Goal: Task Accomplishment & Management: Use online tool/utility

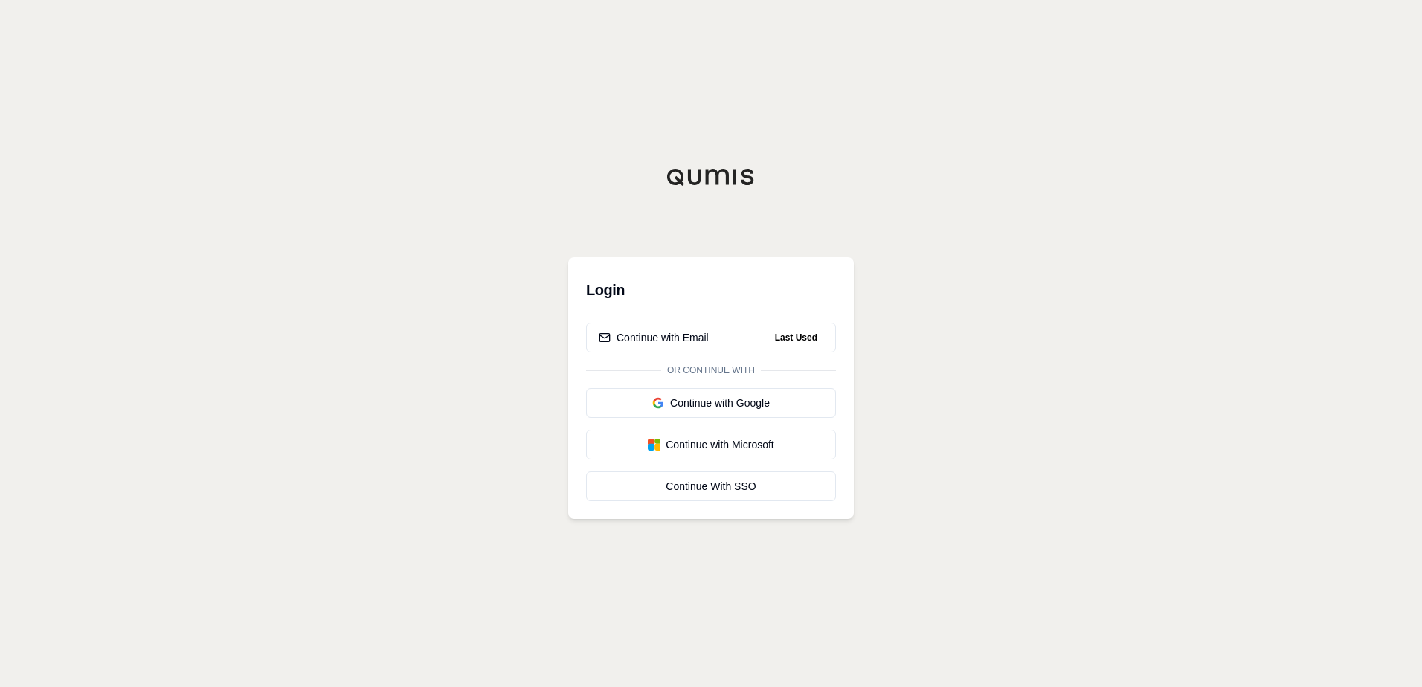
click at [830, 184] on div at bounding box center [711, 177] width 286 height 18
click at [697, 162] on div "Login Continue with Email Last Used Or continue with Continue with Google Conti…" at bounding box center [711, 343] width 1422 height 687
click at [680, 339] on div "Continue with Email" at bounding box center [654, 337] width 110 height 15
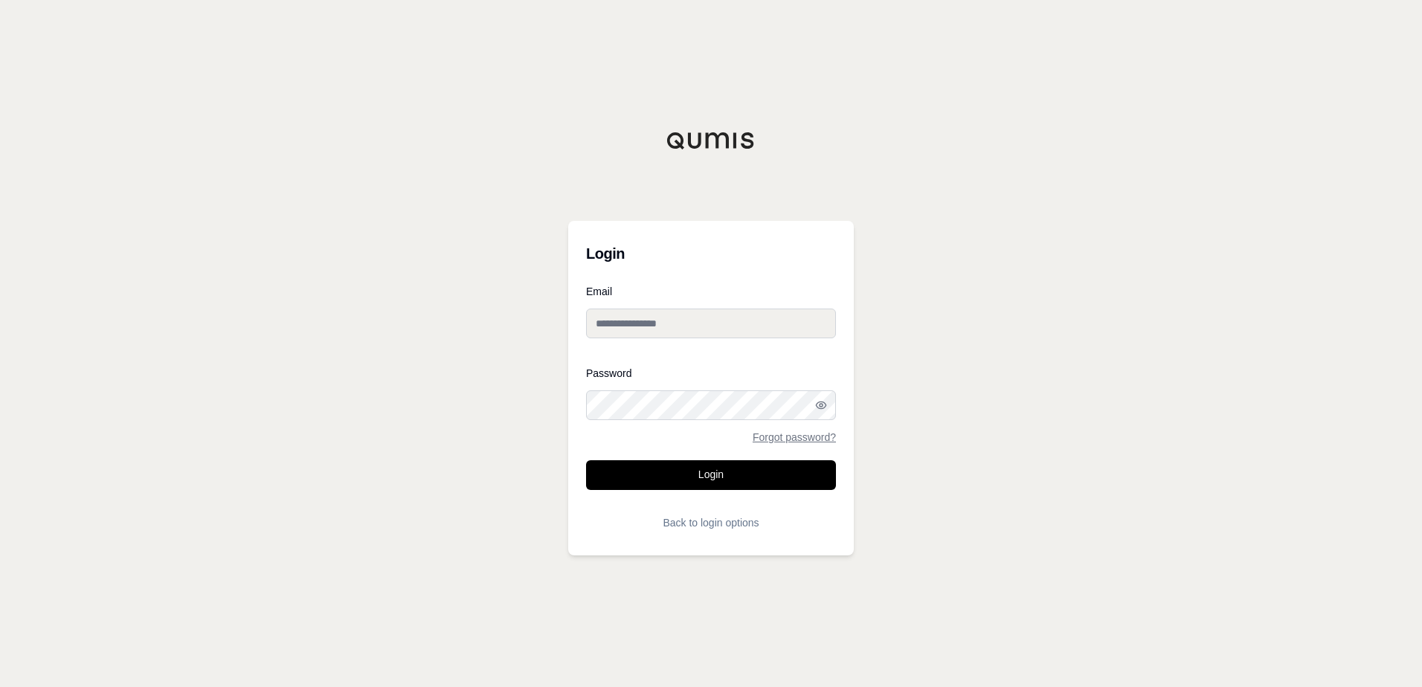
click at [661, 327] on input "Email" at bounding box center [711, 324] width 250 height 30
paste input "**********"
type input "**********"
click at [691, 474] on button "Login" at bounding box center [711, 475] width 250 height 30
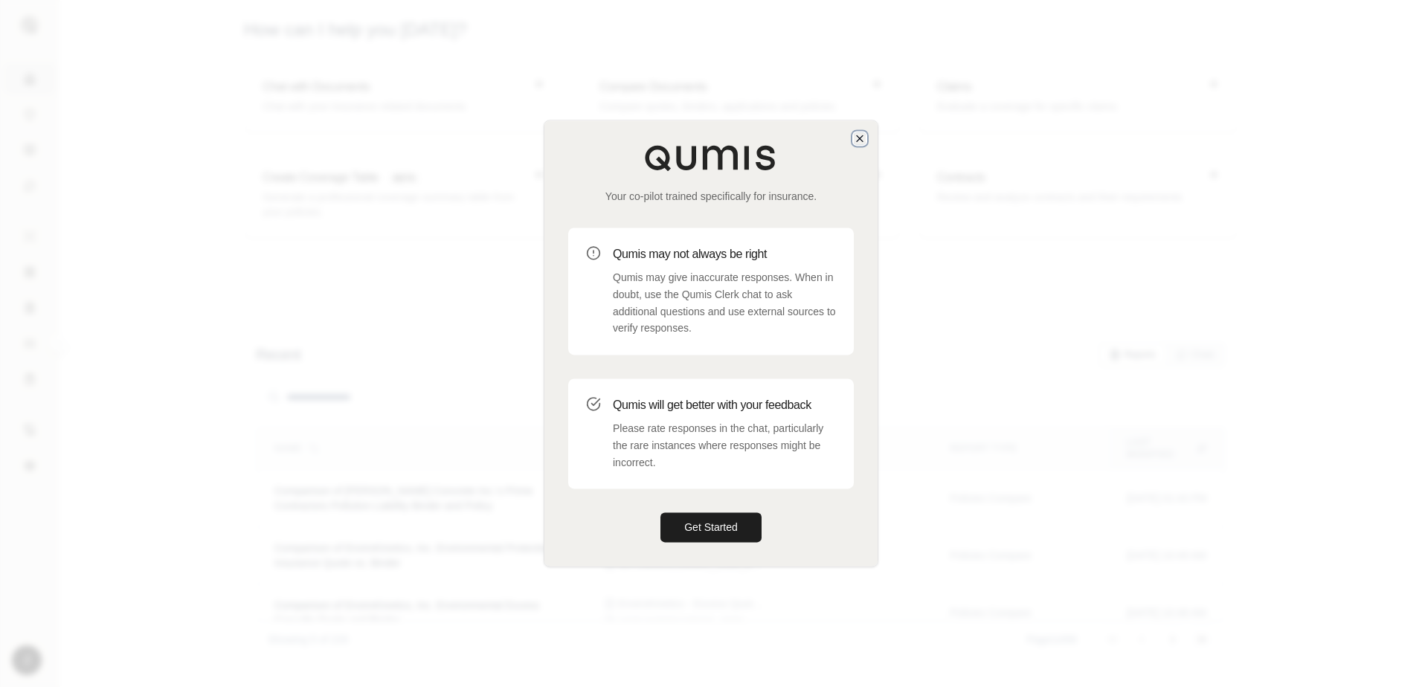
click at [858, 140] on icon "button" at bounding box center [860, 138] width 6 height 6
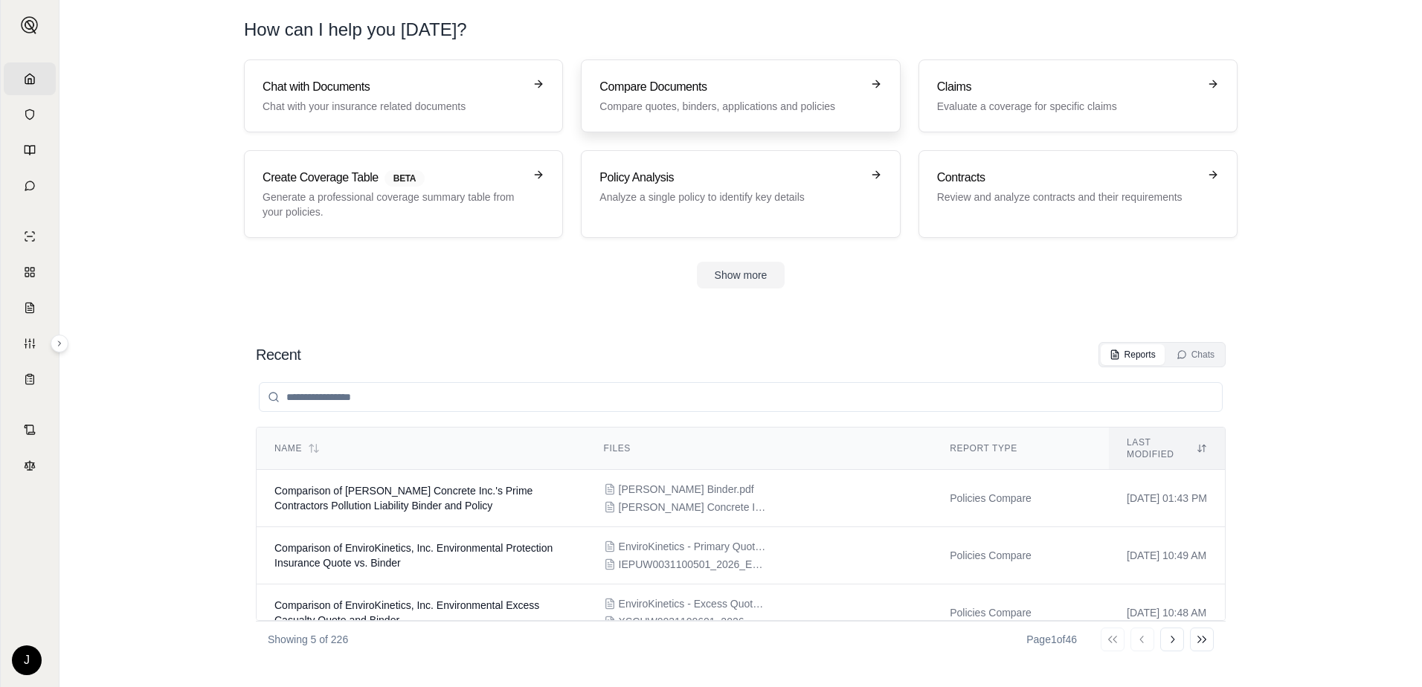
click at [760, 103] on p "Compare quotes, binders, applications and policies" at bounding box center [729, 106] width 261 height 15
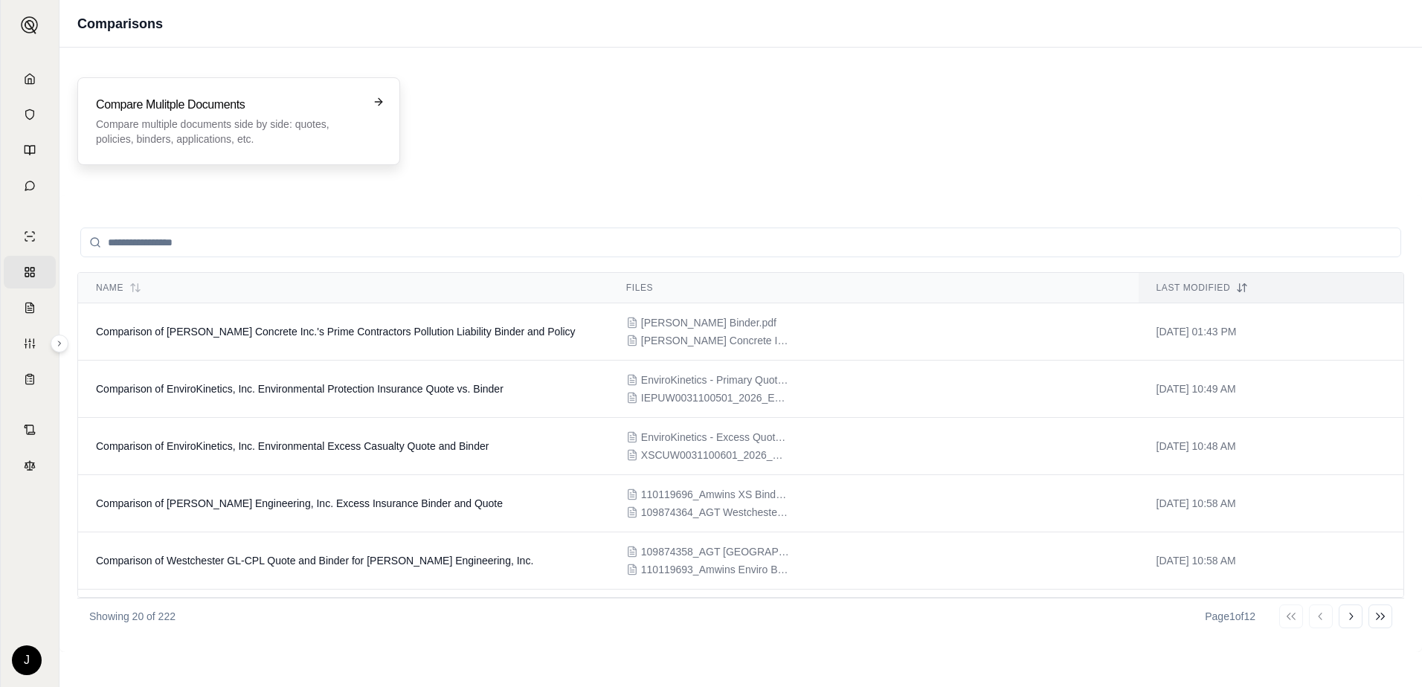
click at [219, 143] on p "Compare multiple documents side by side: quotes, policies, binders, application…" at bounding box center [228, 132] width 265 height 30
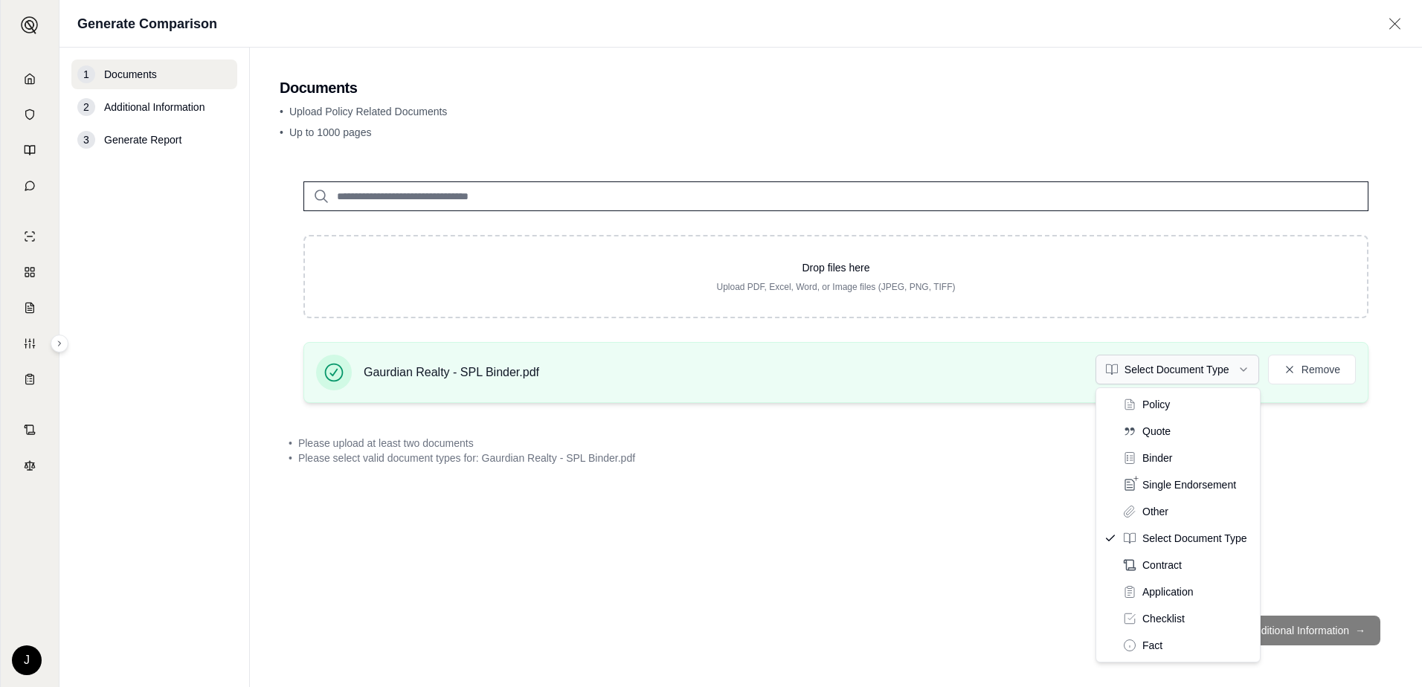
click at [1224, 375] on html "Home Vault Prompts Chats Single Policy Comparisons Claims Custom Report Coverag…" at bounding box center [711, 343] width 1422 height 687
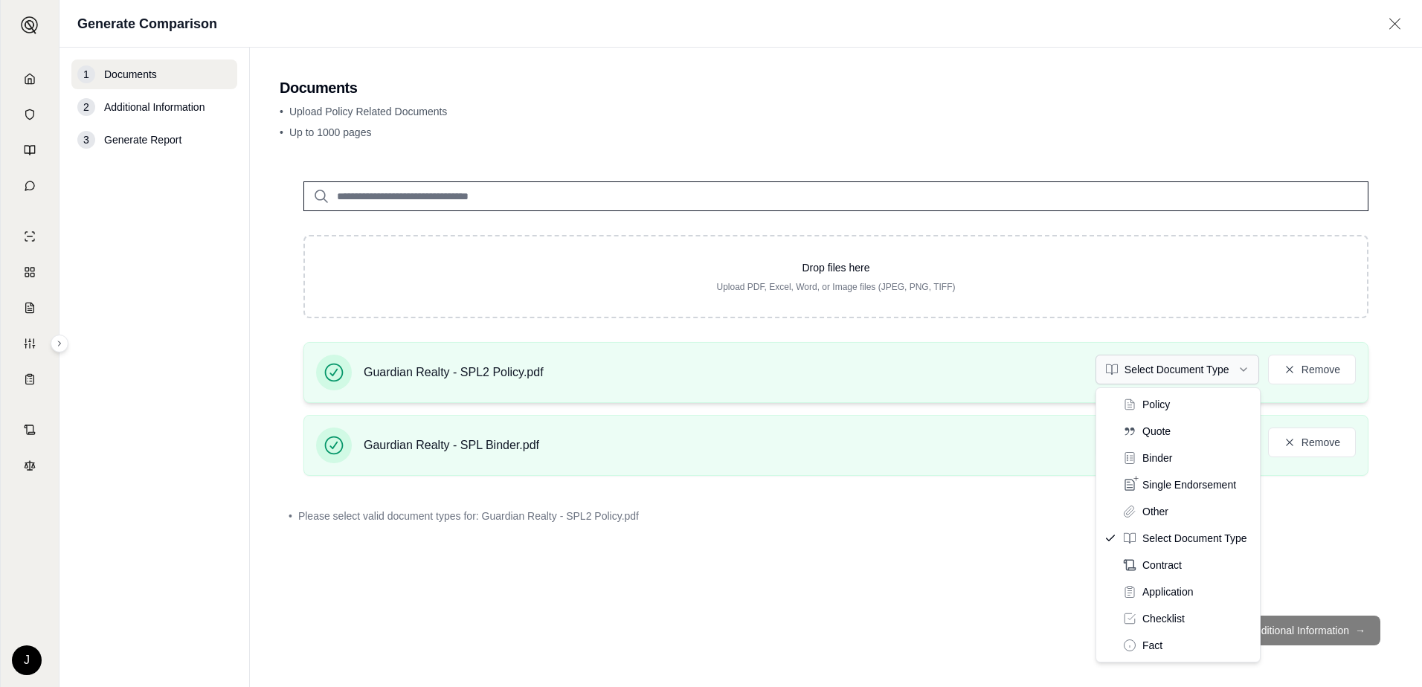
click at [1161, 378] on html "Home Vault Prompts Chats Single Policy Comparisons Claims Custom Report Coverag…" at bounding box center [711, 343] width 1422 height 687
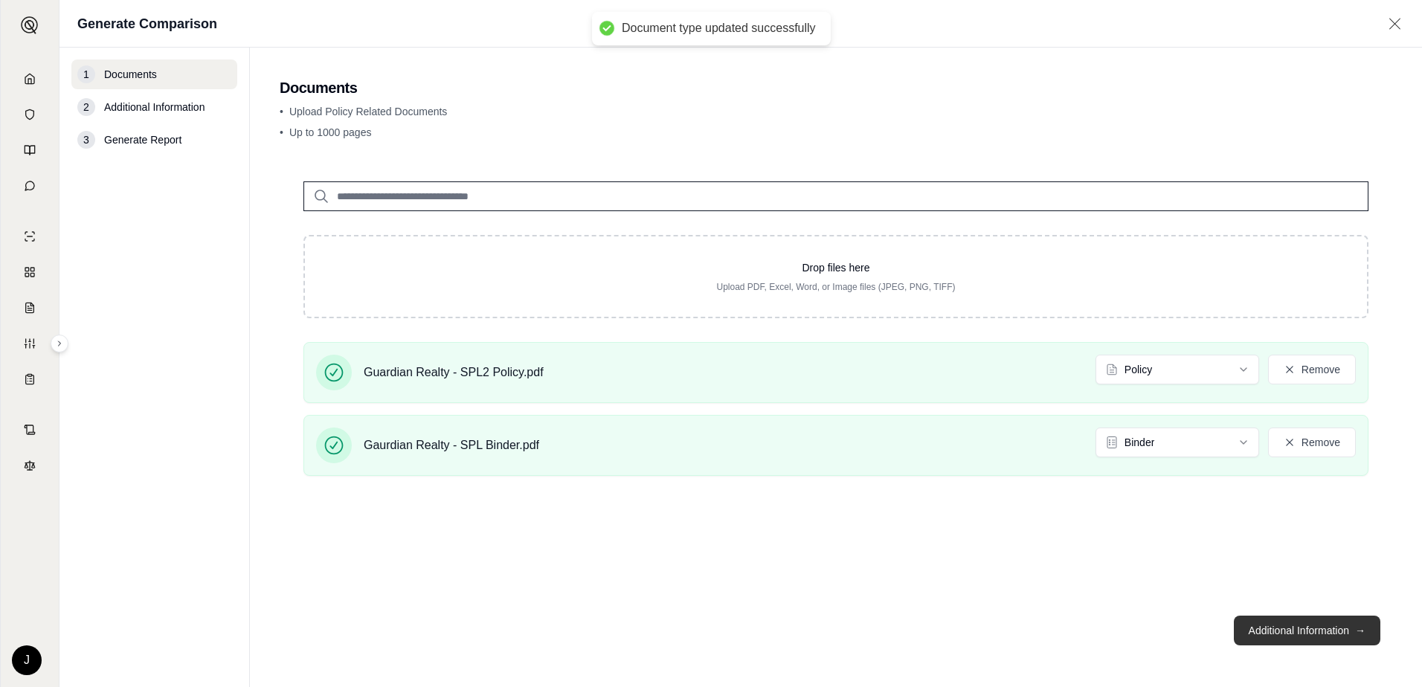
click at [1330, 636] on button "Additional Information →" at bounding box center [1307, 631] width 146 height 30
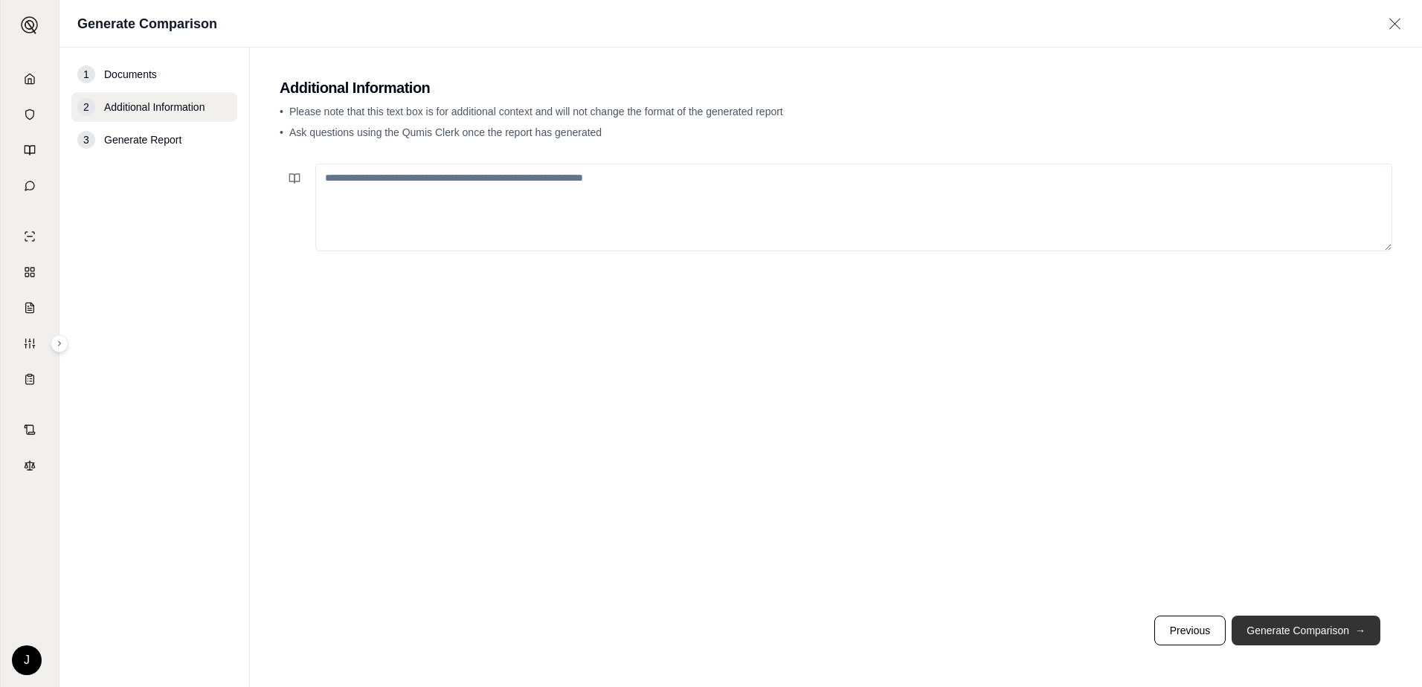
click at [1279, 625] on button "Generate Comparison →" at bounding box center [1305, 631] width 149 height 30
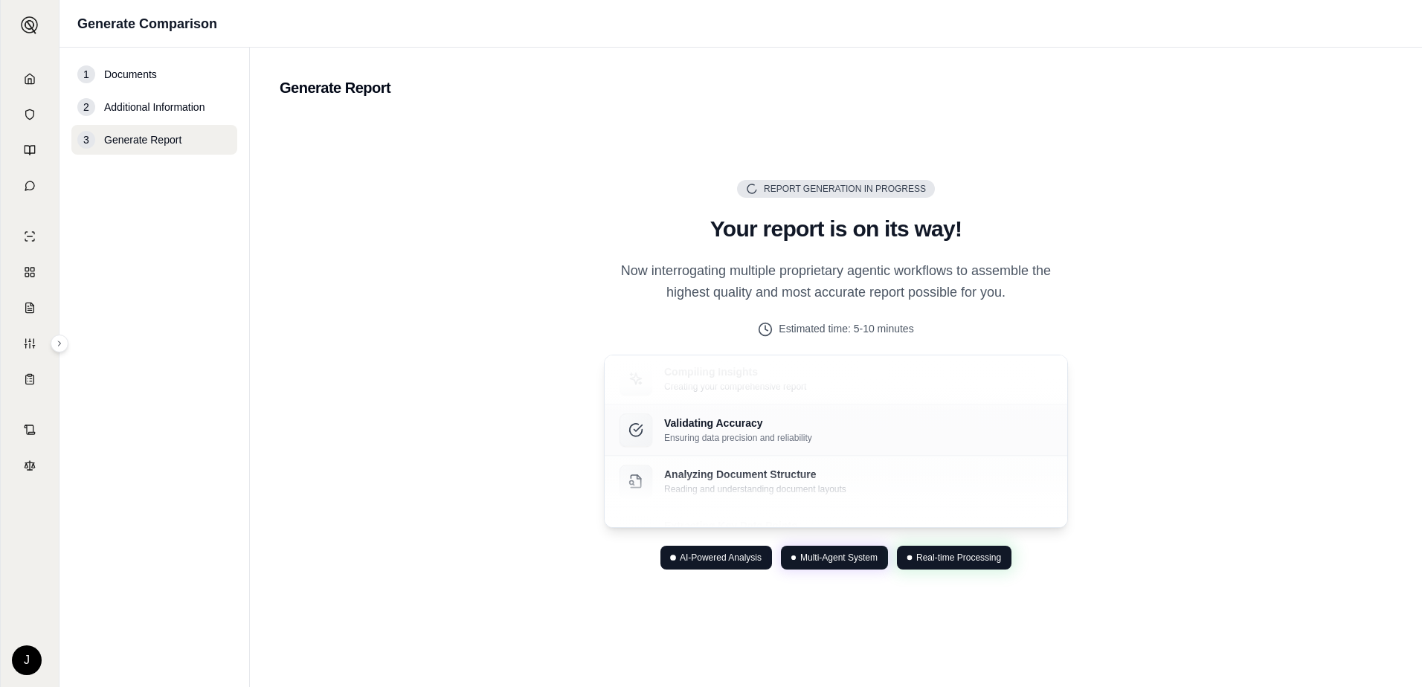
click at [828, 408] on div "Validating Accuracy Ensuring data precision and reliability" at bounding box center [835, 430] width 462 height 51
